Goal: Find specific page/section: Find specific page/section

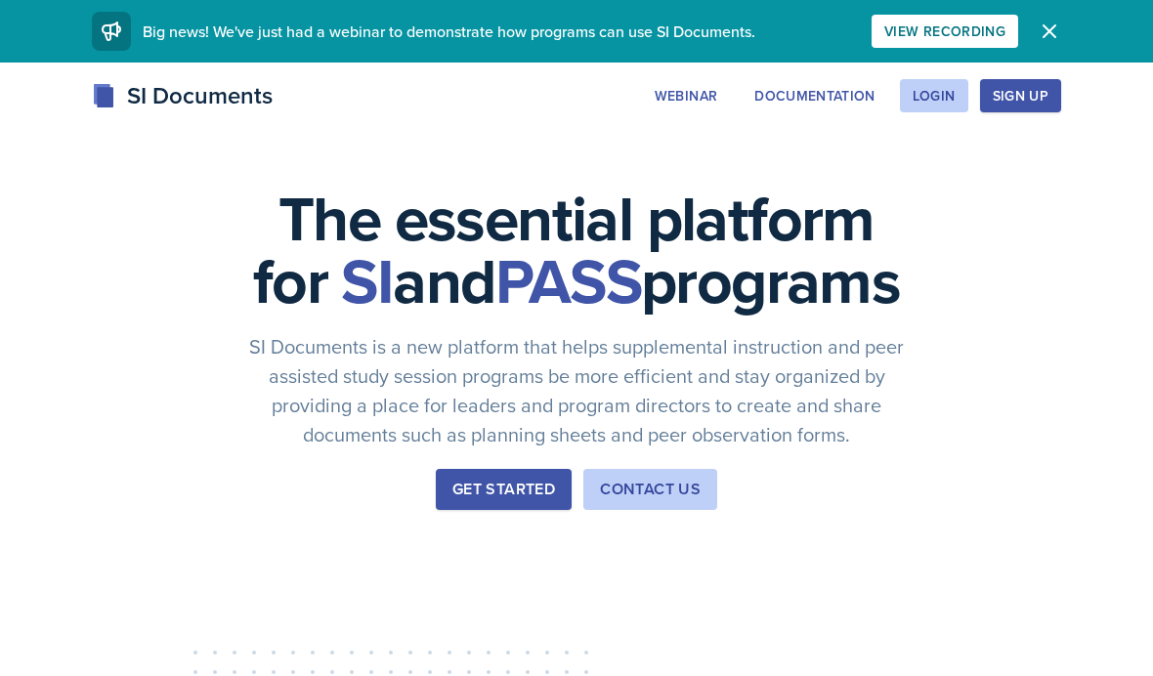
click at [948, 91] on div "Login" at bounding box center [934, 96] width 43 height 16
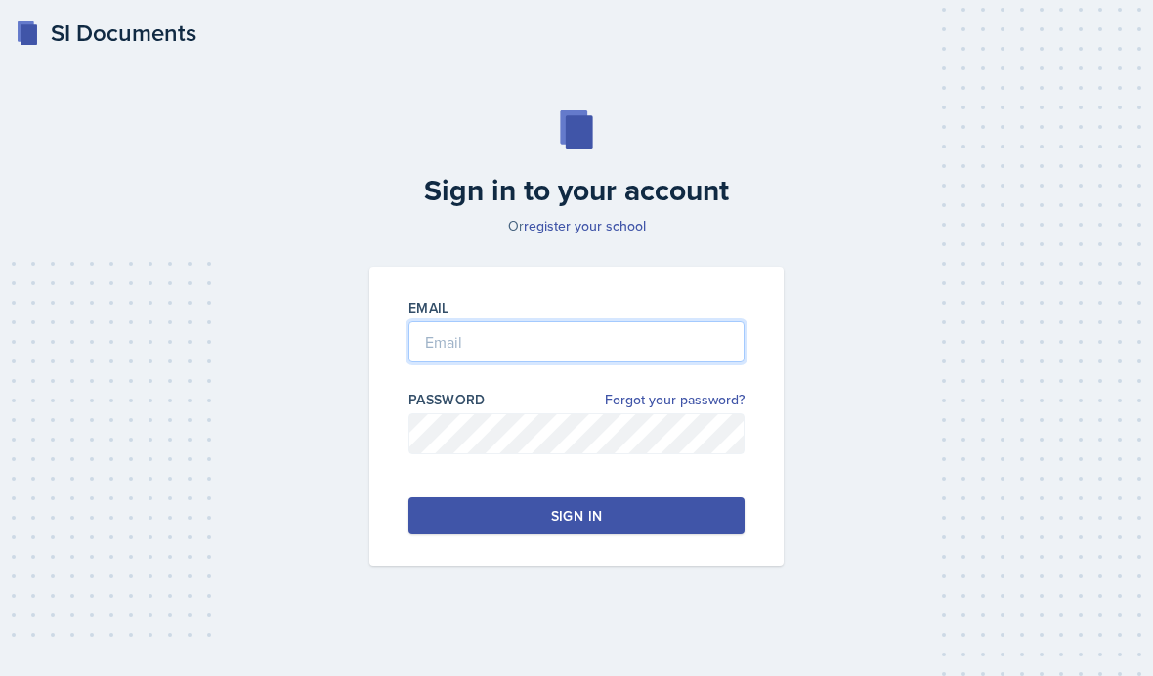
click at [663, 362] on input "email" at bounding box center [576, 341] width 336 height 41
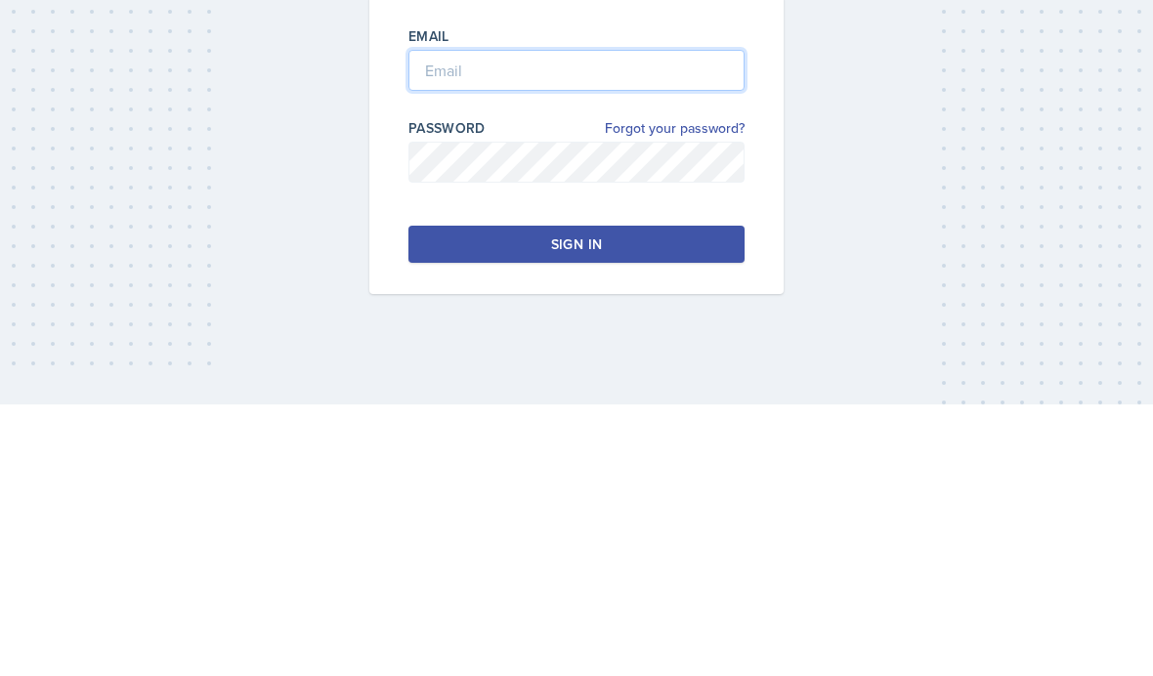
type input "[EMAIL_ADDRESS][DOMAIN_NAME]"
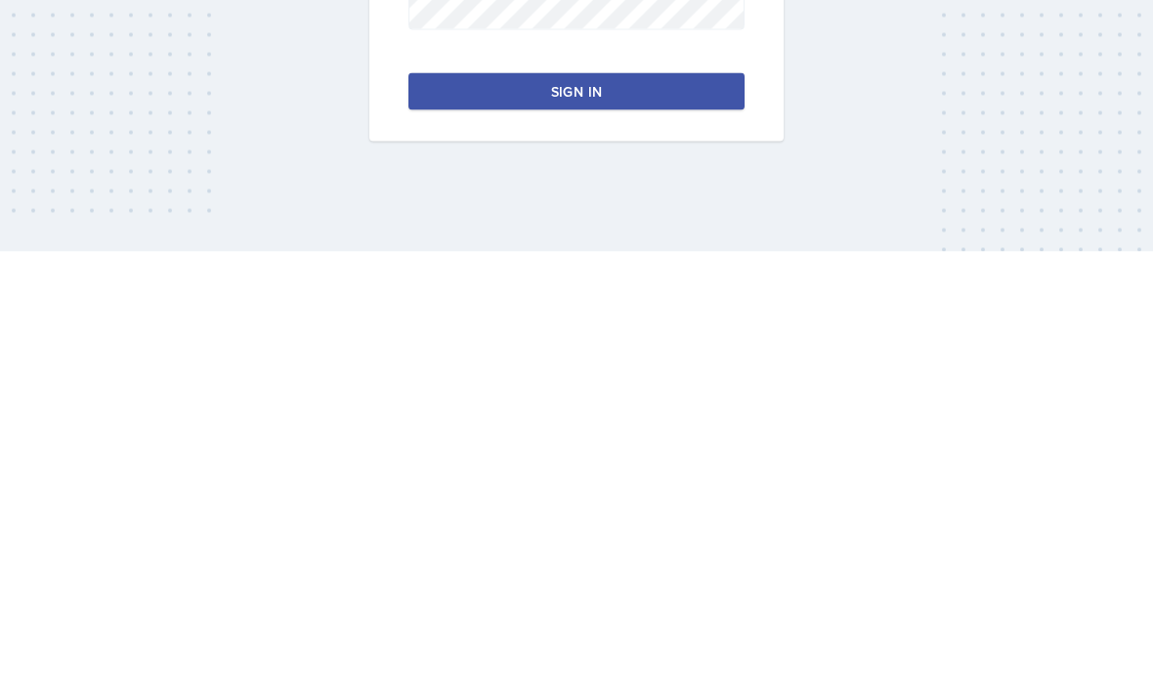
click at [636, 497] on button "Sign in" at bounding box center [576, 515] width 336 height 37
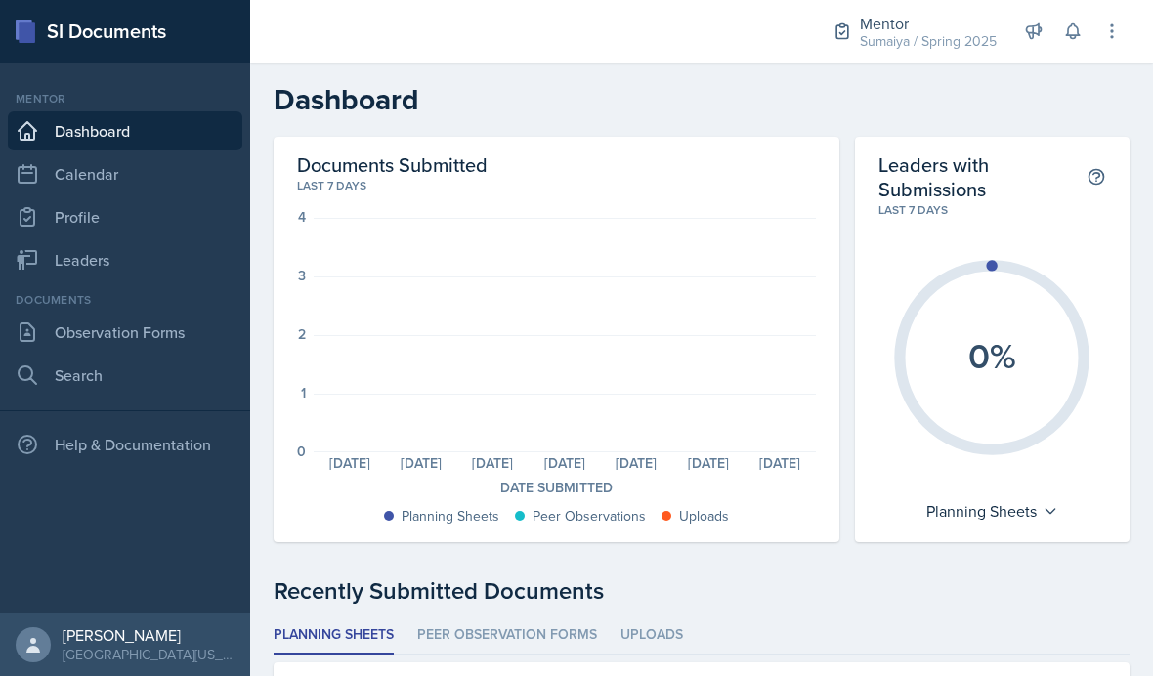
click at [111, 259] on link "Leaders" at bounding box center [125, 259] width 234 height 39
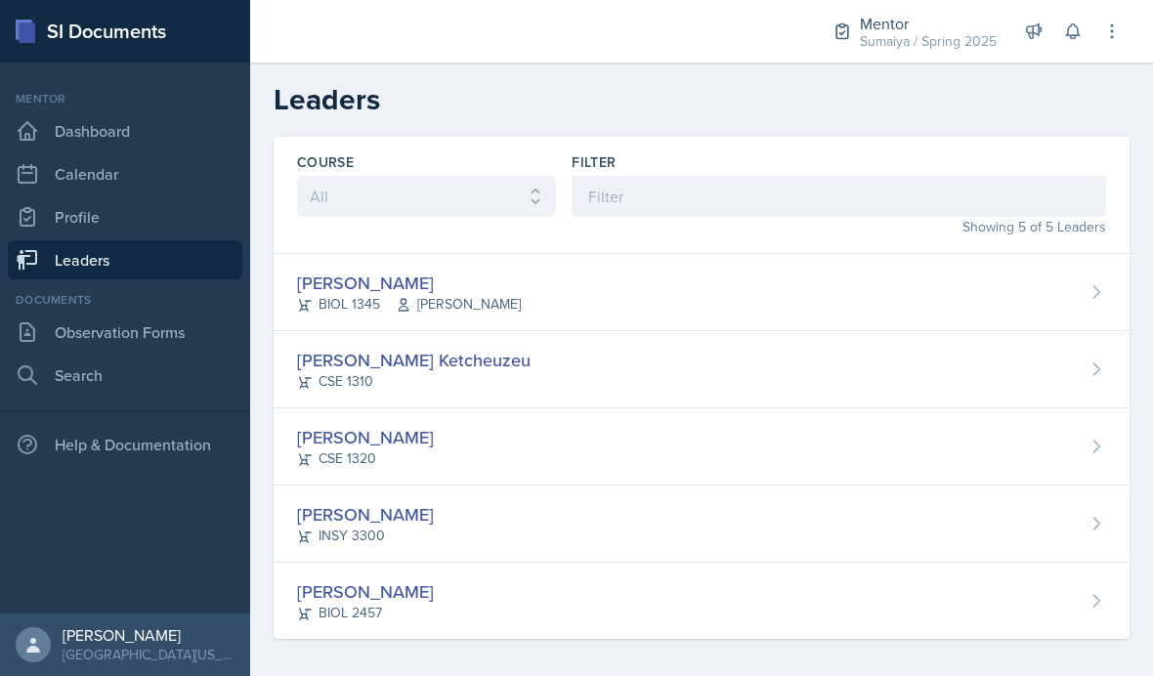
click at [896, 41] on div "Sumaiya / Spring 2025" at bounding box center [928, 41] width 137 height 21
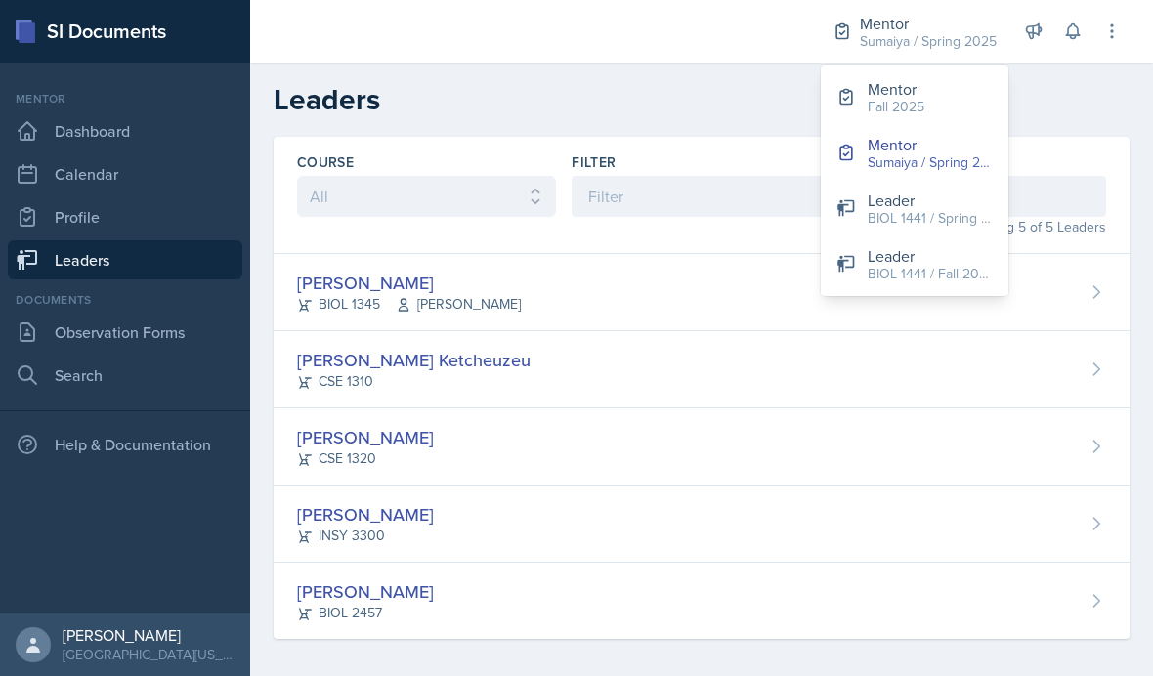
click at [884, 89] on div "Mentor" at bounding box center [896, 88] width 57 height 23
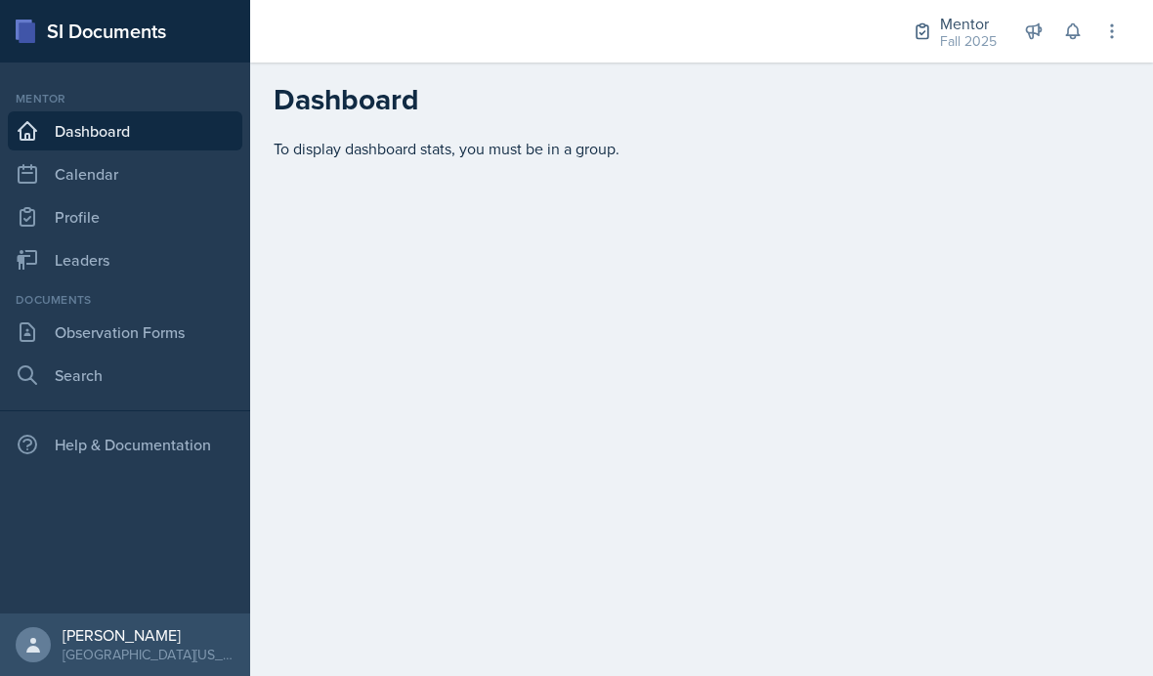
click at [967, 32] on div "Fall 2025" at bounding box center [968, 41] width 57 height 21
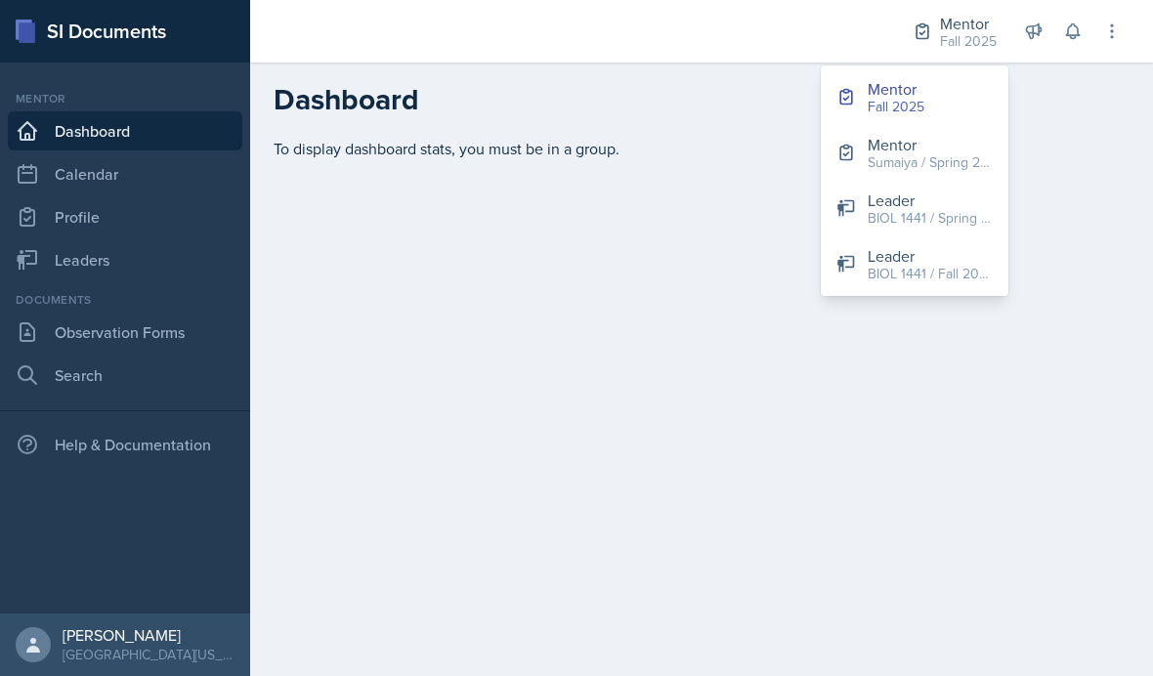
click at [942, 159] on div "Sumaiya / Spring 2025" at bounding box center [930, 162] width 125 height 21
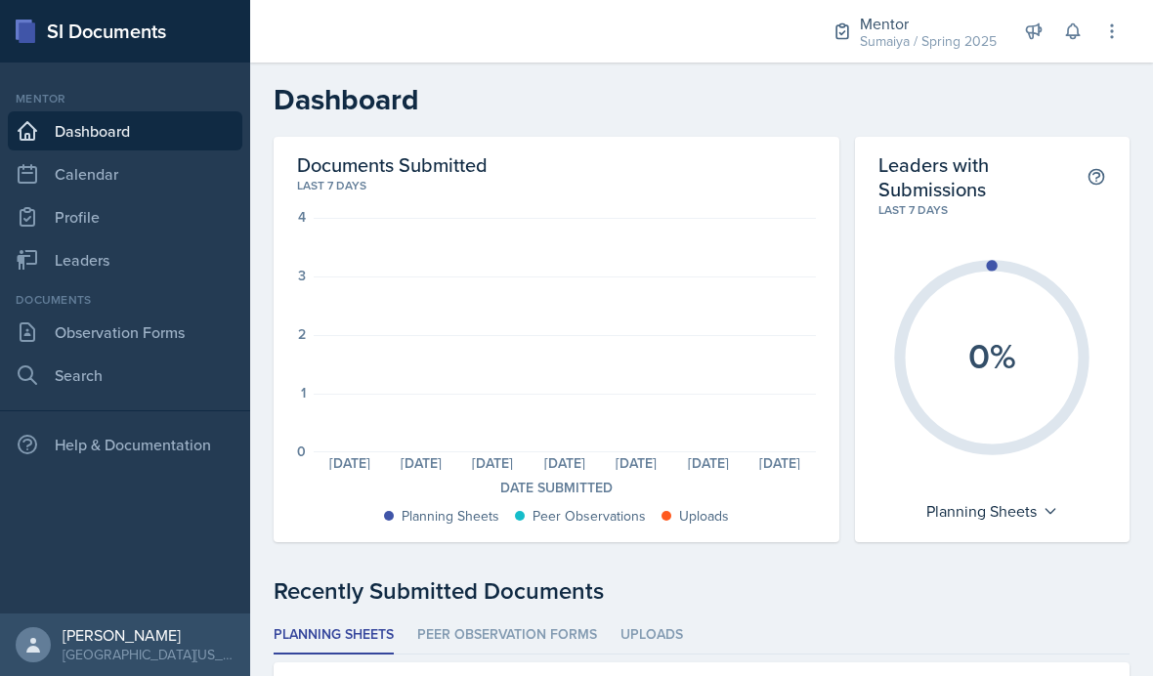
click at [83, 263] on link "Leaders" at bounding box center [125, 259] width 234 height 39
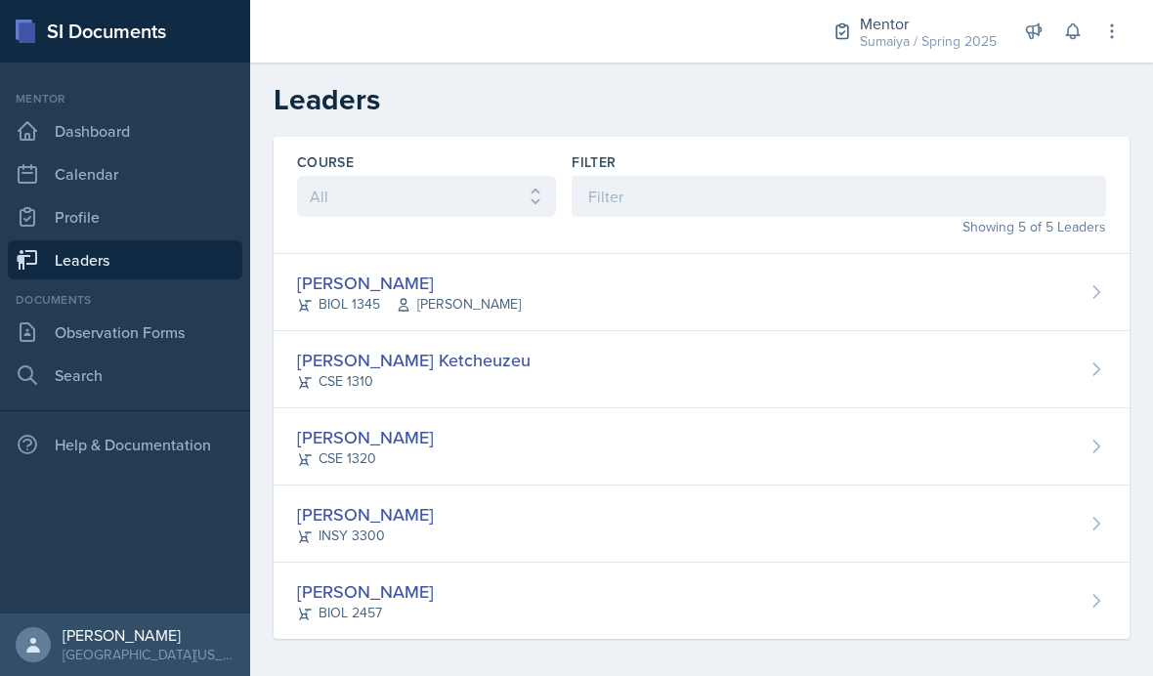
click at [351, 305] on div "BIOL 1345 [PERSON_NAME]" at bounding box center [409, 304] width 224 height 21
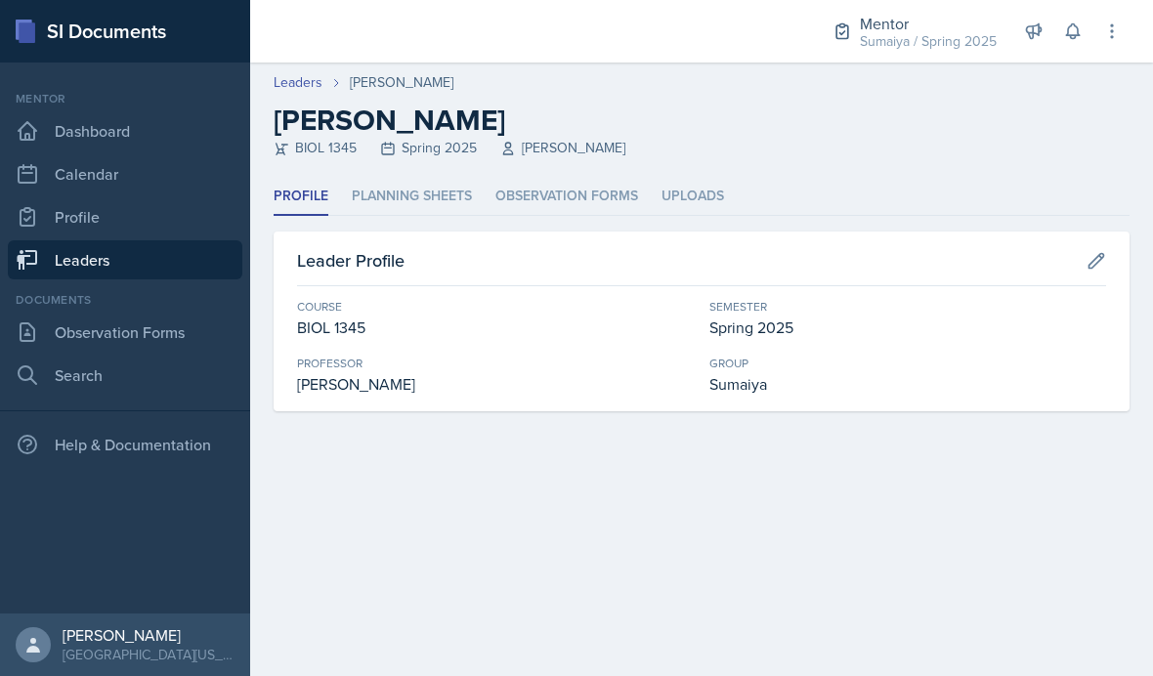
click at [415, 186] on li "Planning Sheets" at bounding box center [412, 197] width 120 height 38
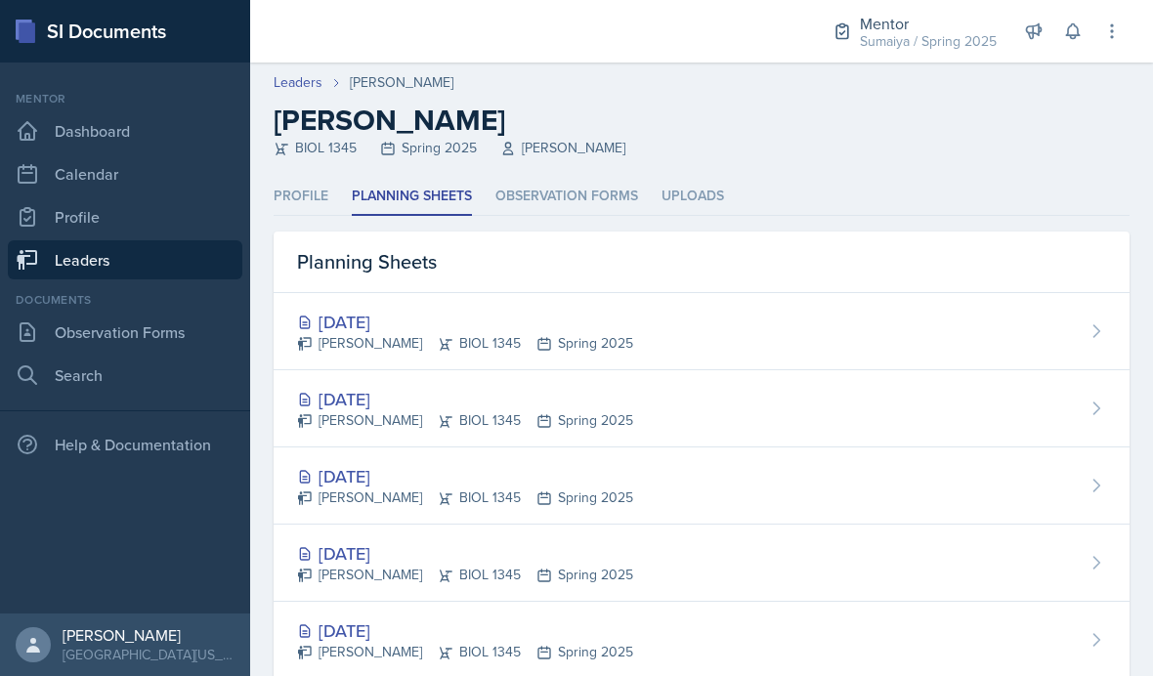
click at [387, 314] on div "[DATE]" at bounding box center [465, 322] width 336 height 26
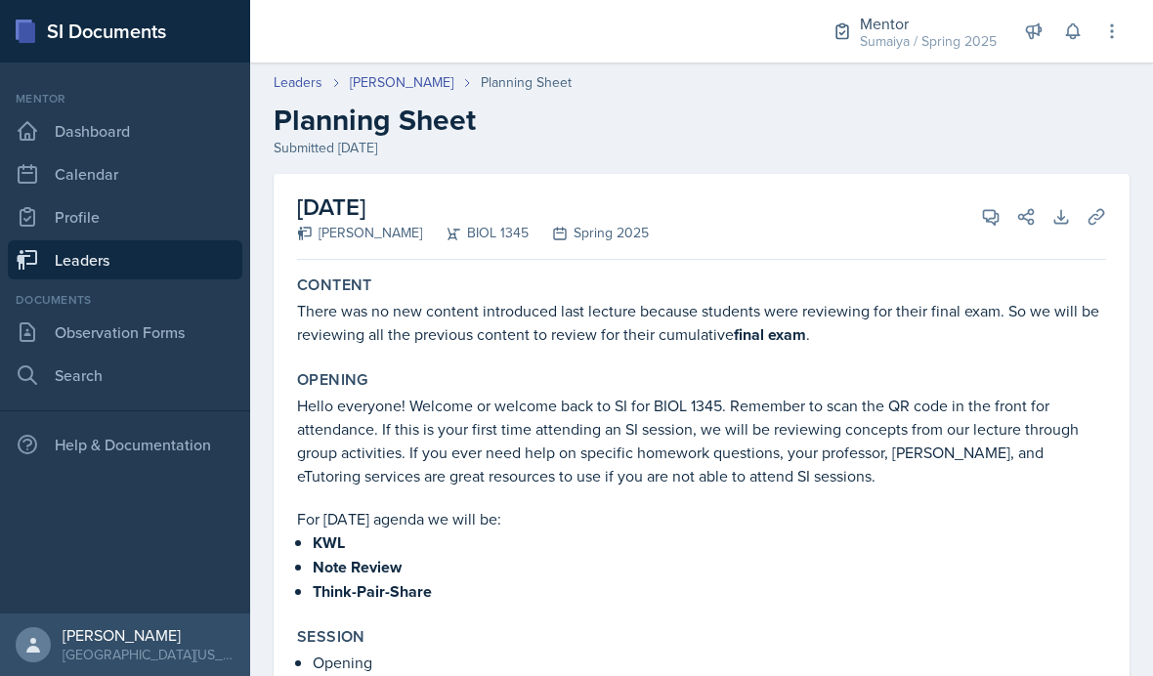
click at [916, 21] on div "Mentor" at bounding box center [928, 23] width 137 height 23
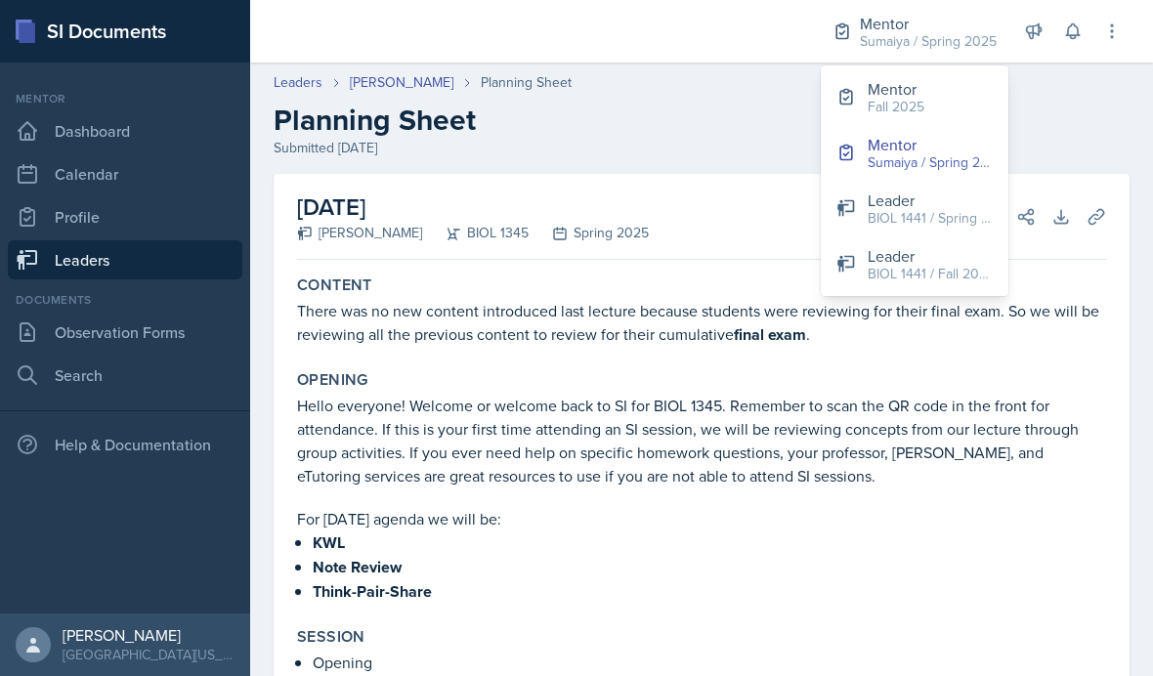
click at [906, 98] on div "Fall 2025" at bounding box center [896, 107] width 57 height 21
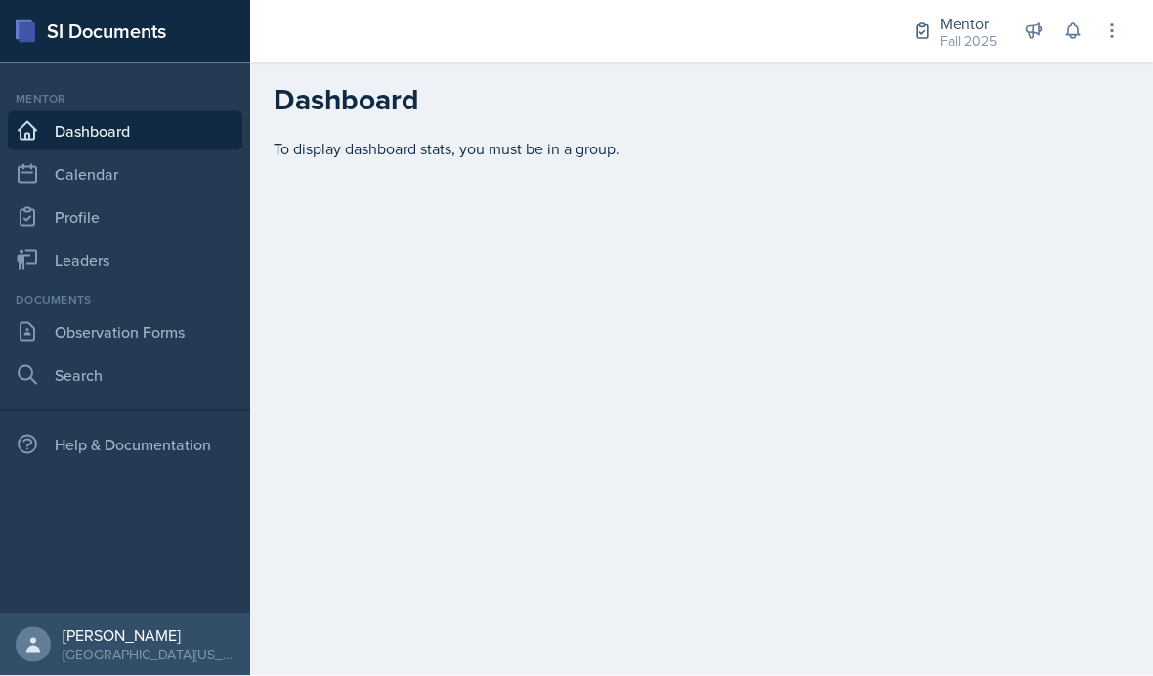
scroll to position [80, 0]
